Goal: Find specific page/section: Find specific page/section

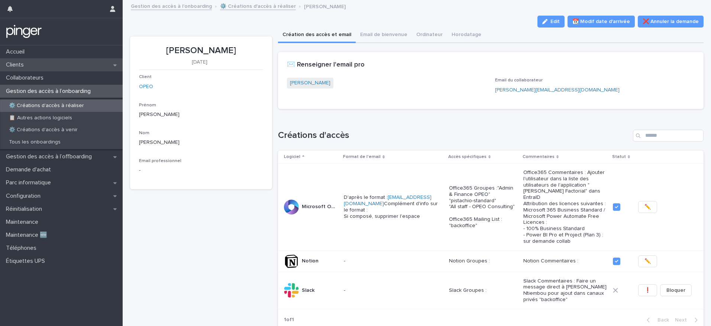
click at [37, 68] on div "Clients" at bounding box center [61, 64] width 123 height 13
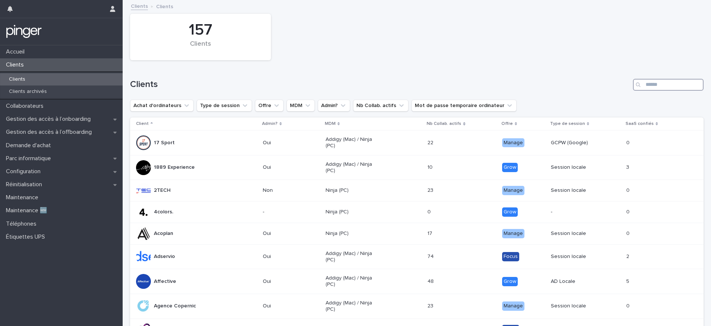
click at [656, 87] on input "Search" at bounding box center [668, 85] width 71 height 12
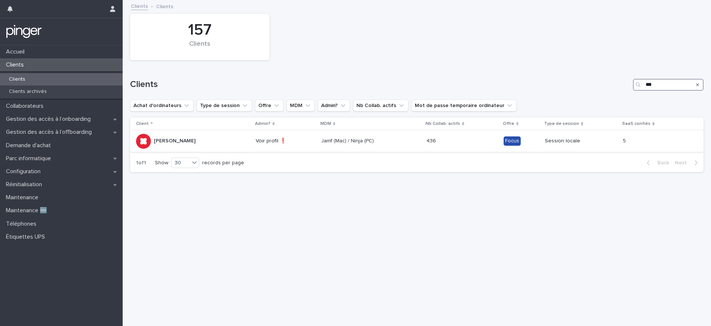
type input "***"
click at [158, 139] on p "Glady" at bounding box center [175, 141] width 42 height 6
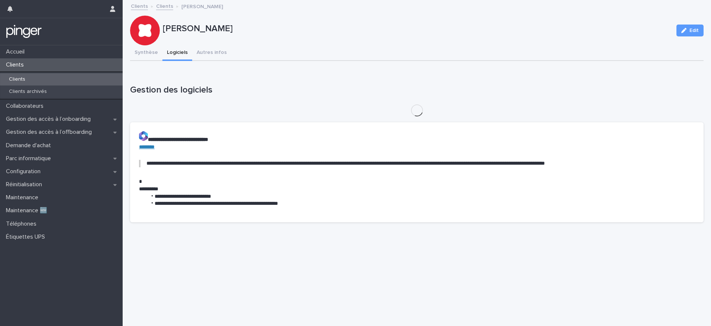
click at [172, 52] on button "Logiciels" at bounding box center [177, 53] width 30 height 16
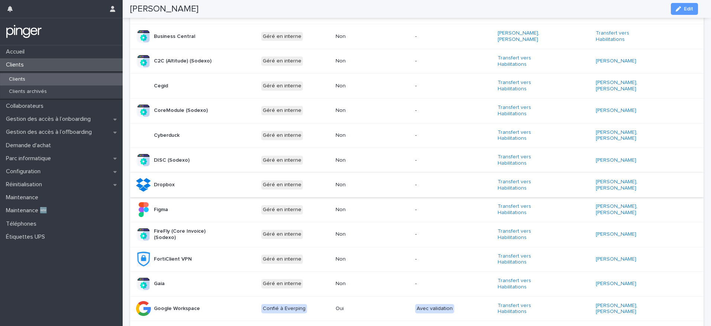
scroll to position [454, 0]
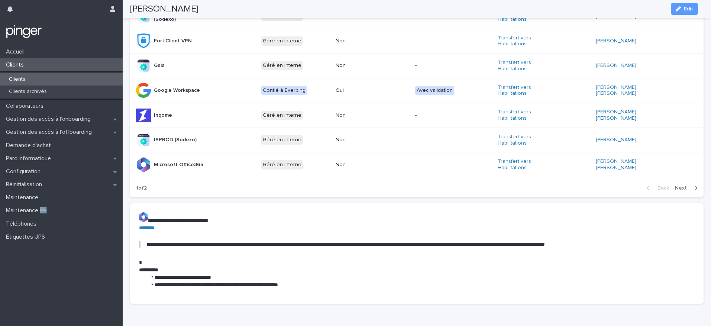
click at [675, 185] on span "Next" at bounding box center [683, 187] width 16 height 5
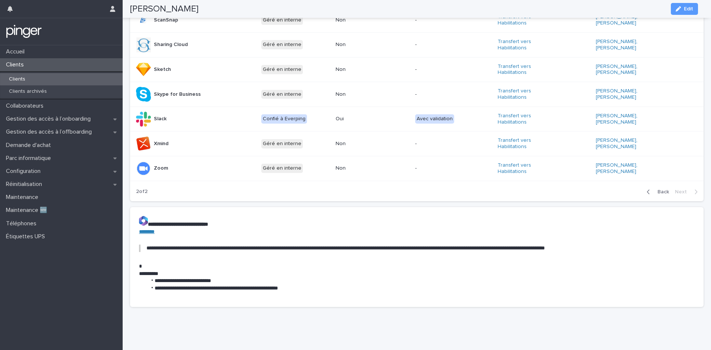
scroll to position [291, 0]
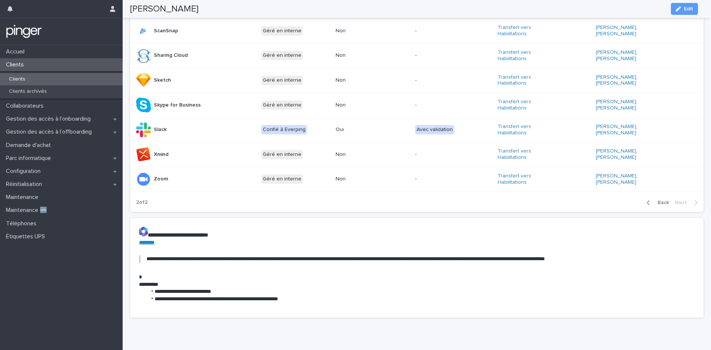
click at [19, 84] on div "Clients" at bounding box center [61, 79] width 123 height 12
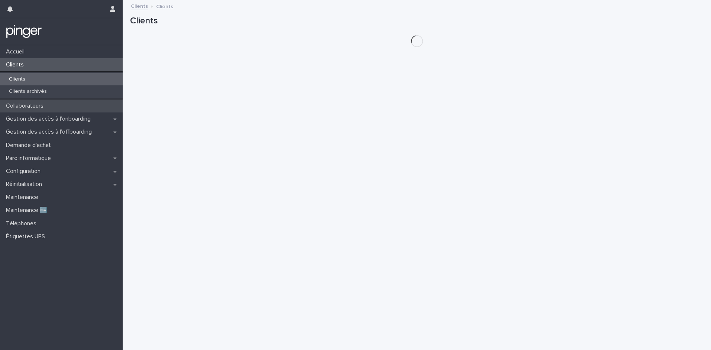
click at [21, 107] on p "Collaborateurs" at bounding box center [26, 106] width 46 height 7
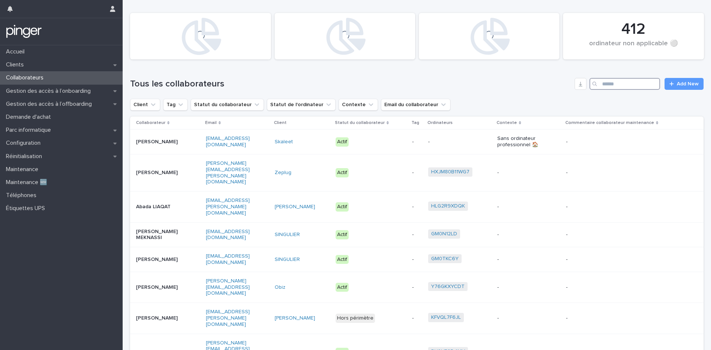
click at [607, 86] on input "Search" at bounding box center [624, 84] width 71 height 12
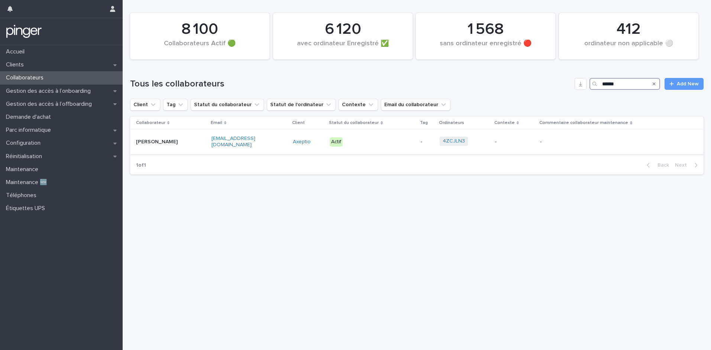
type input "******"
click at [172, 143] on p "Romain BATIGNE" at bounding box center [159, 142] width 46 height 6
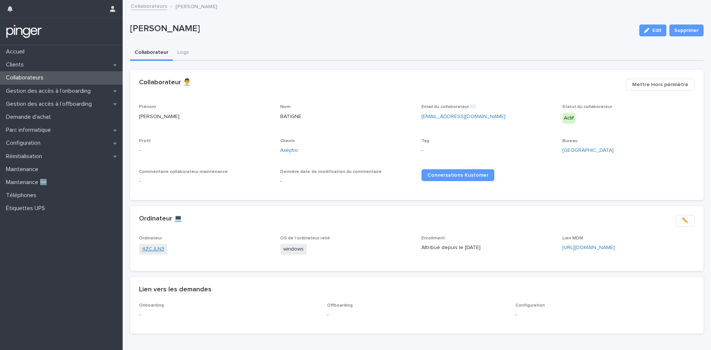
click at [157, 251] on link "4ZCJLN3" at bounding box center [153, 250] width 22 height 8
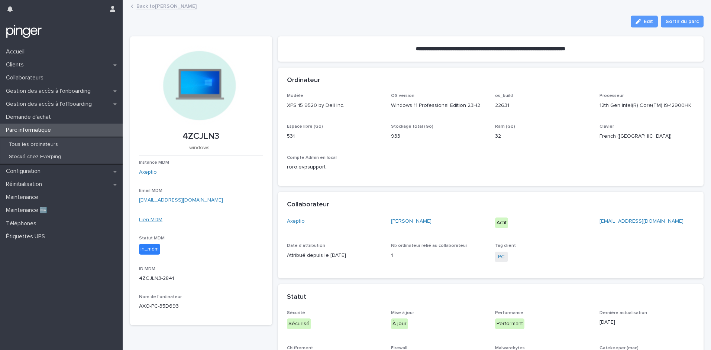
click at [150, 220] on link "Lien MDM" at bounding box center [150, 219] width 23 height 5
click at [64, 78] on div "Collaborateurs" at bounding box center [61, 77] width 123 height 13
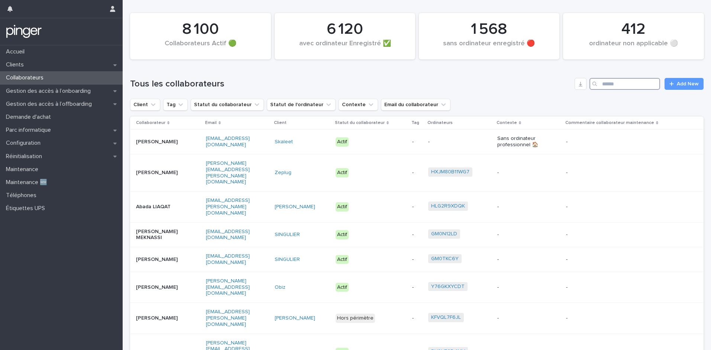
click at [618, 83] on input "Search" at bounding box center [624, 84] width 71 height 12
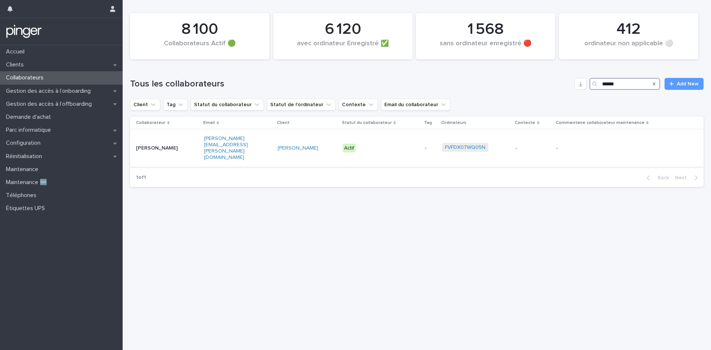
type input "******"
click at [194, 142] on div "Guillaume DELAGE" at bounding box center [167, 148] width 62 height 12
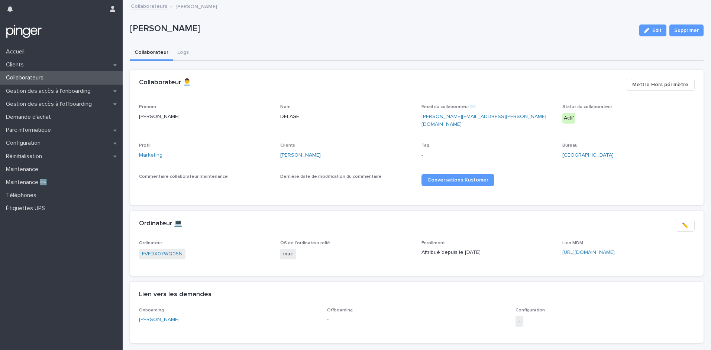
click at [158, 250] on link "FVFDX07WQ05N" at bounding box center [162, 254] width 40 height 8
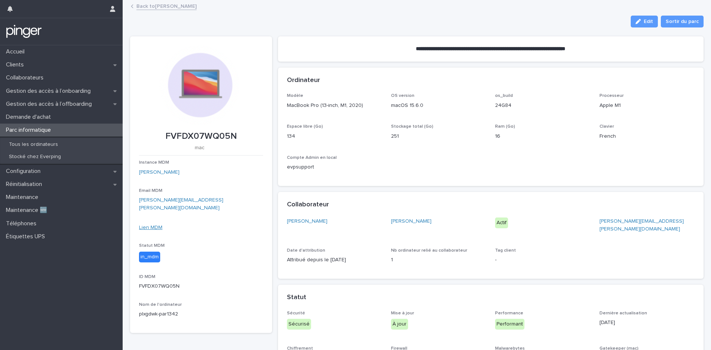
click at [152, 225] on link "Lien MDM" at bounding box center [150, 227] width 23 height 5
drag, startPoint x: 236, startPoint y: 136, endPoint x: 164, endPoint y: 129, distance: 72.8
click at [164, 130] on div "FVFDX07WQ05N" at bounding box center [201, 136] width 124 height 12
copy p "FVFDX07WQ05N"
click at [146, 8] on link "Back to Guillaume DELAGE" at bounding box center [166, 5] width 60 height 9
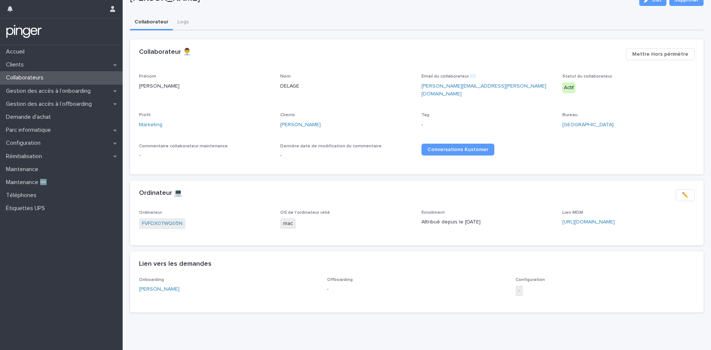
scroll to position [37, 0]
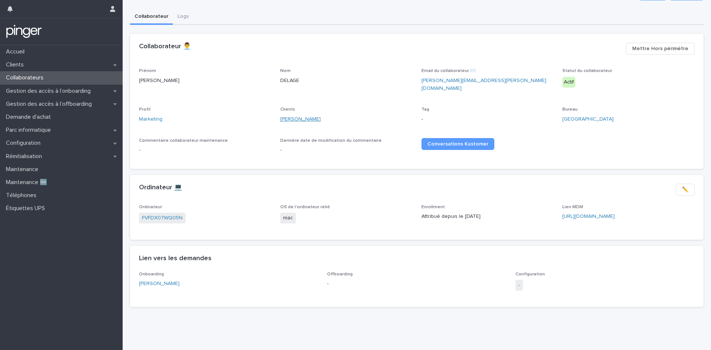
click at [286, 116] on link "Glady" at bounding box center [300, 120] width 40 height 8
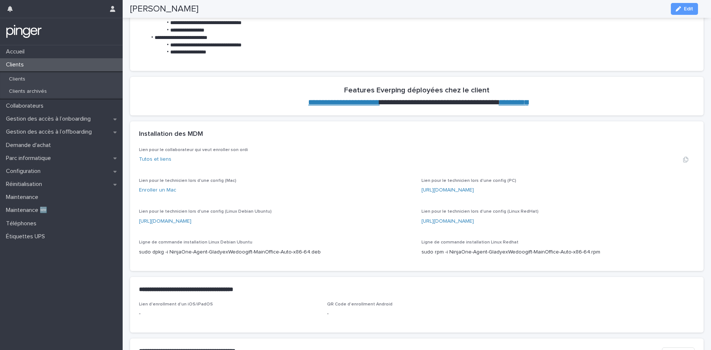
scroll to position [549, 0]
click at [158, 158] on link "Tutos et liens" at bounding box center [155, 158] width 32 height 5
click at [682, 159] on icon "button" at bounding box center [685, 159] width 6 height 6
click at [156, 158] on link "Tutos et liens" at bounding box center [155, 158] width 32 height 5
click at [72, 106] on div "Collaborateurs" at bounding box center [61, 106] width 123 height 13
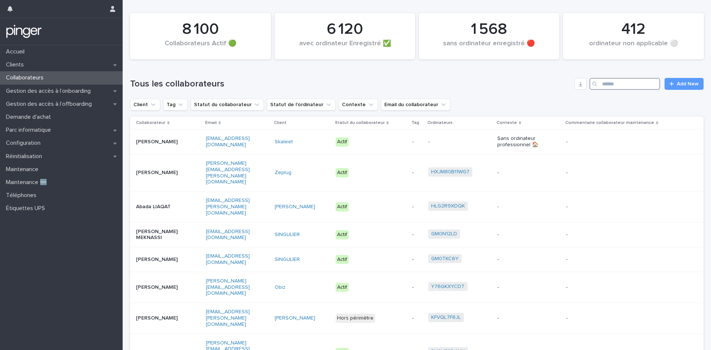
click at [616, 82] on input "Search" at bounding box center [624, 84] width 71 height 12
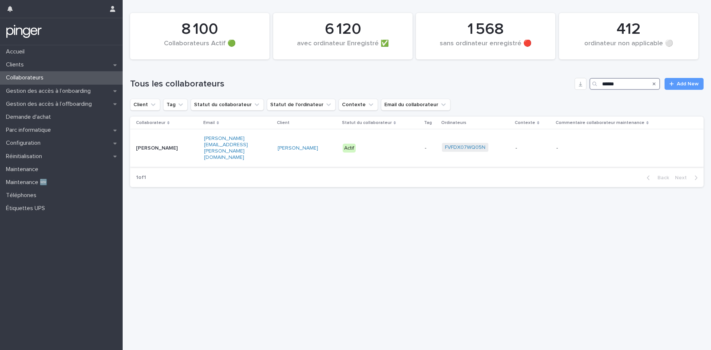
type input "******"
click at [195, 145] on div "Guillaume DELAGE" at bounding box center [167, 148] width 62 height 12
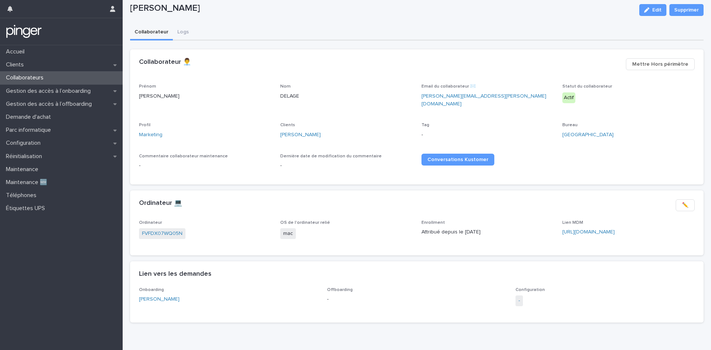
scroll to position [37, 0]
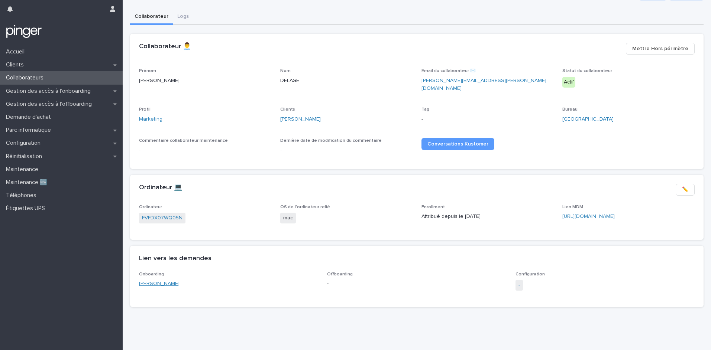
click at [175, 280] on link "Guillaume DELAGE" at bounding box center [159, 284] width 40 height 8
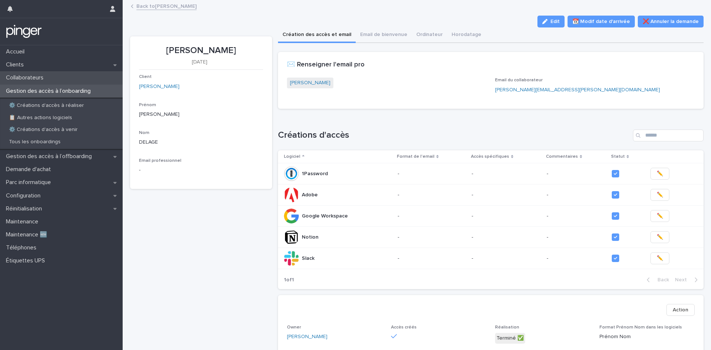
click at [40, 76] on p "Collaborateurs" at bounding box center [26, 77] width 46 height 7
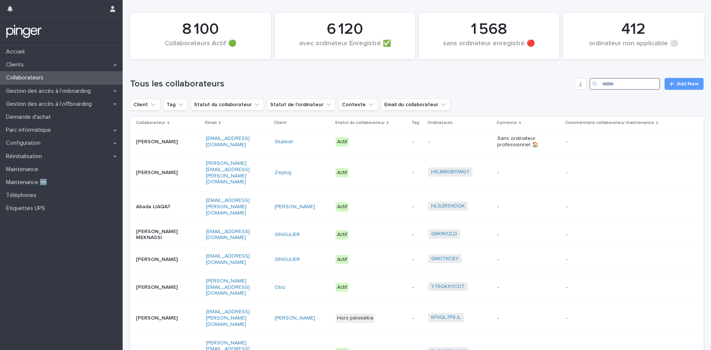
click at [626, 82] on input "Search" at bounding box center [624, 84] width 71 height 12
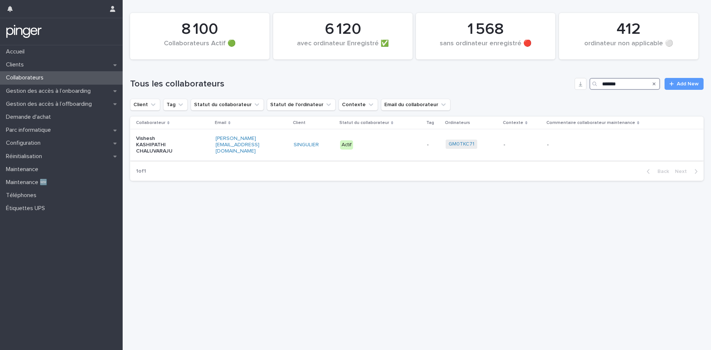
type input "*******"
click at [169, 147] on p "Vishesh KASHIPATHI CHALUVARAJU" at bounding box center [159, 145] width 46 height 19
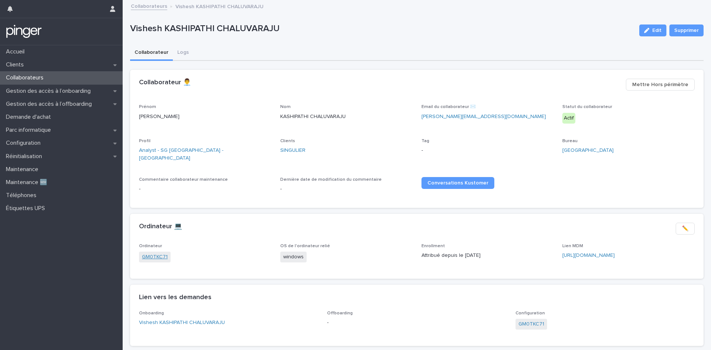
click at [162, 253] on link "GM0TKC71" at bounding box center [155, 257] width 26 height 8
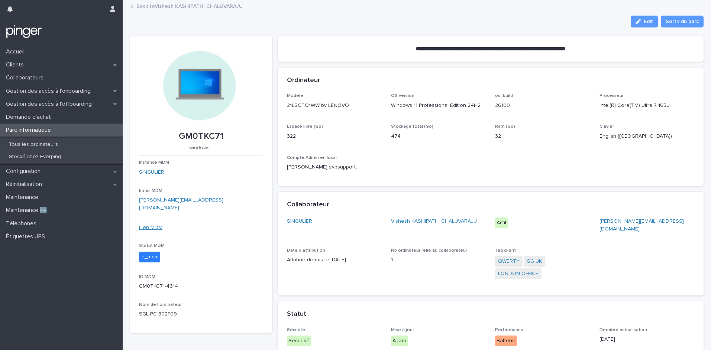
click at [152, 225] on link "Lien MDM" at bounding box center [150, 227] width 23 height 5
